Goal: Check status: Check status

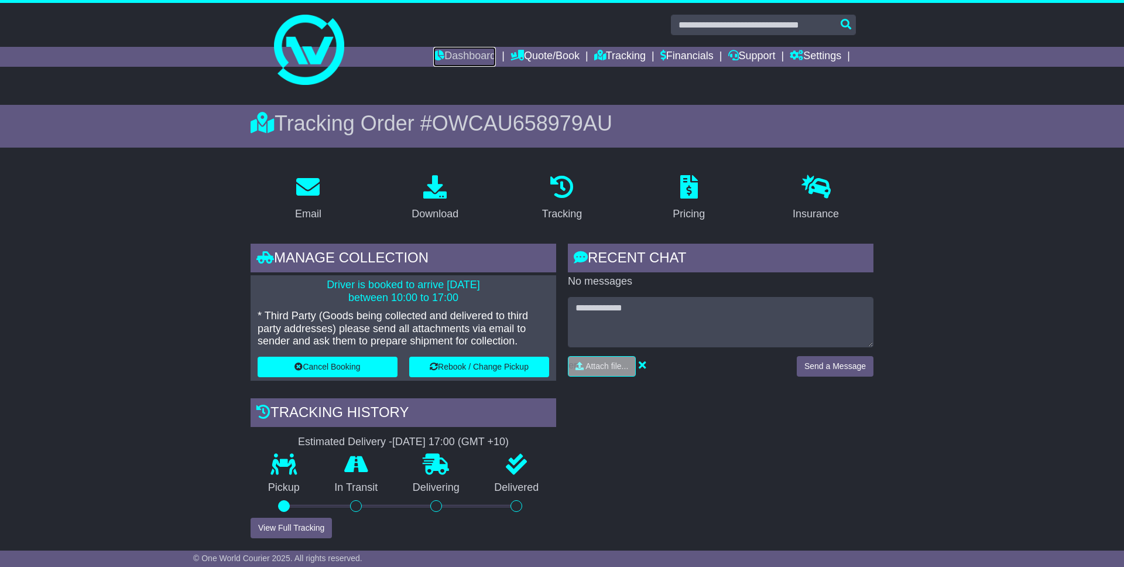
click at [448, 53] on link "Dashboard" at bounding box center [464, 57] width 63 height 20
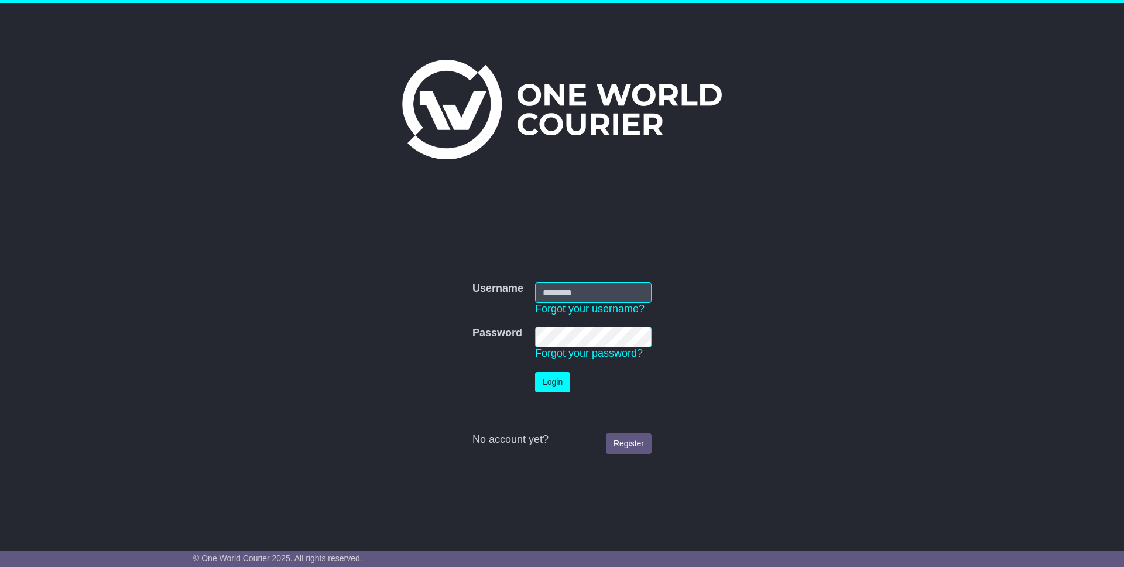
type input "**********"
click at [547, 385] on button "Login" at bounding box center [552, 382] width 35 height 20
